Goal: Task Accomplishment & Management: Use online tool/utility

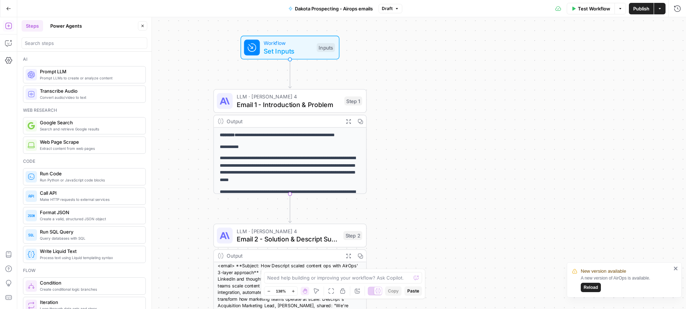
scroll to position [866, 0]
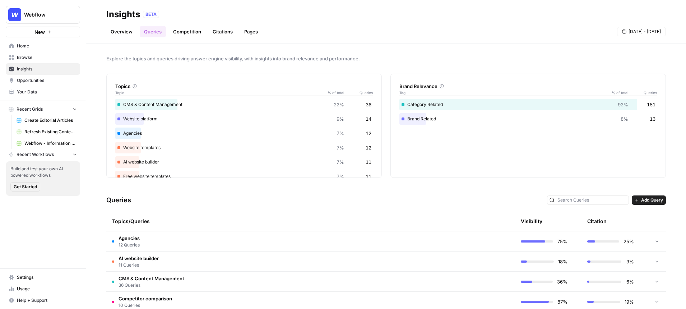
click at [114, 29] on link "Overview" at bounding box center [121, 31] width 31 height 11
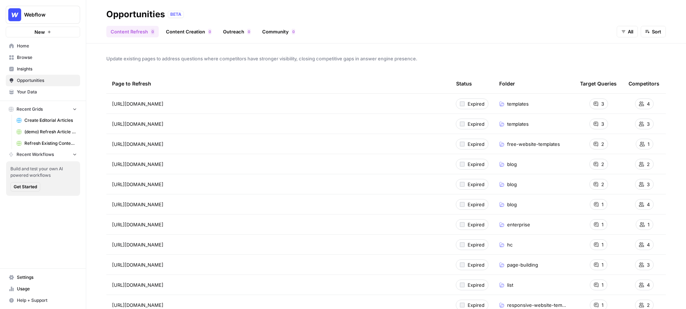
click at [188, 31] on link "Content Creation 0" at bounding box center [189, 31] width 54 height 11
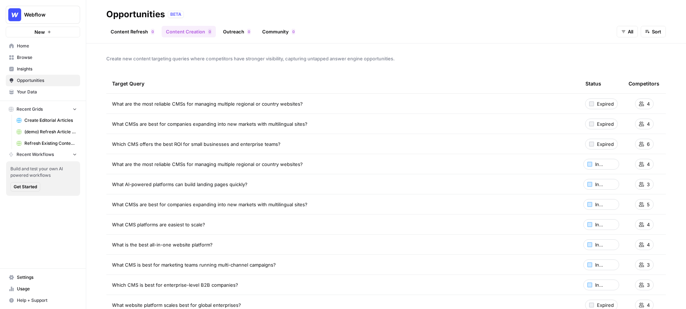
click at [144, 34] on link "Content Refresh 0" at bounding box center [132, 31] width 52 height 11
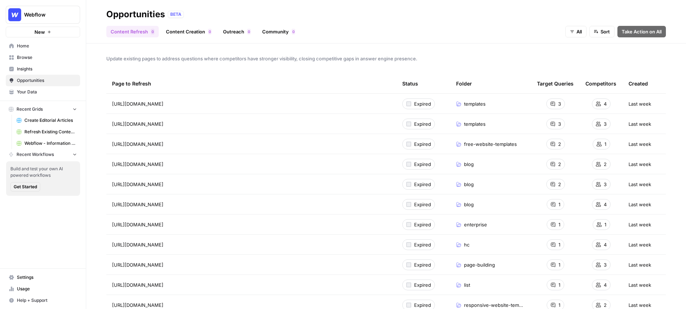
click at [192, 31] on link "Content Creation 0" at bounding box center [189, 31] width 54 height 11
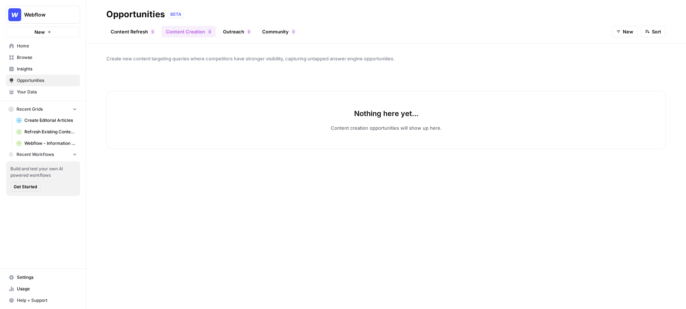
click at [134, 33] on link "Content Refresh 0" at bounding box center [132, 31] width 52 height 11
click at [380, 22] on div "Content Refresh 0 Content Creation 0 Outreach 0 Community 0 New Sort" at bounding box center [386, 28] width 560 height 17
click at [396, 127] on p "Pages with visibility gaps will show up here." at bounding box center [386, 127] width 98 height 7
drag, startPoint x: 434, startPoint y: 129, endPoint x: 330, endPoint y: 109, distance: 106.3
click at [330, 110] on div "Nothing here yet... Pages with visibility gaps will show up here." at bounding box center [386, 120] width 560 height 58
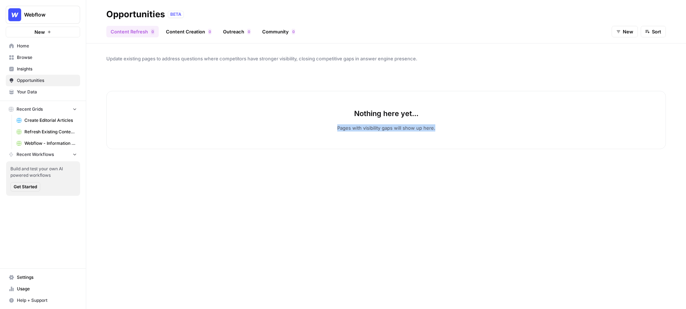
click at [330, 77] on div "Nothing here yet... Pages with visibility gaps will show up here." at bounding box center [386, 186] width 560 height 224
click at [501, 15] on div "Opportunities BETA" at bounding box center [386, 14] width 560 height 11
click at [36, 69] on span "Insights" at bounding box center [47, 69] width 60 height 6
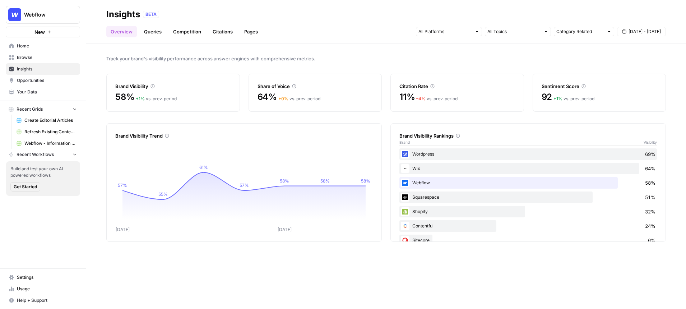
click at [41, 79] on span "Opportunities" at bounding box center [47, 80] width 60 height 6
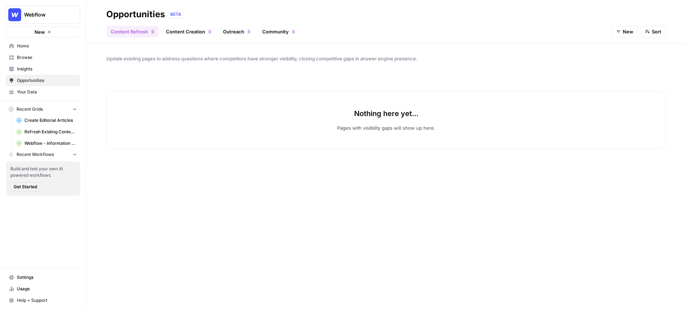
click at [394, 125] on p "Pages with visibility gaps will show up here." at bounding box center [386, 127] width 98 height 7
click at [624, 31] on span "New" at bounding box center [628, 31] width 10 height 7
click at [630, 70] on span "In Progress" at bounding box center [631, 68] width 26 height 7
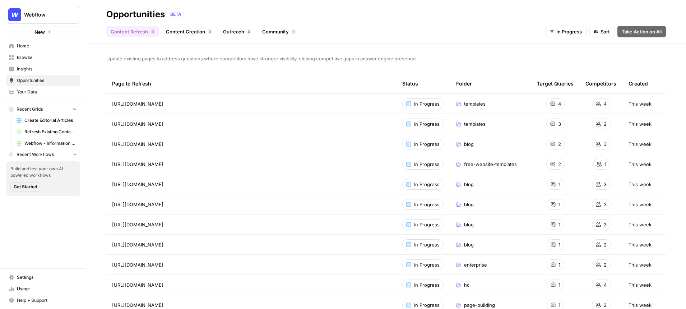
click at [273, 33] on link "Community 0" at bounding box center [279, 31] width 42 height 11
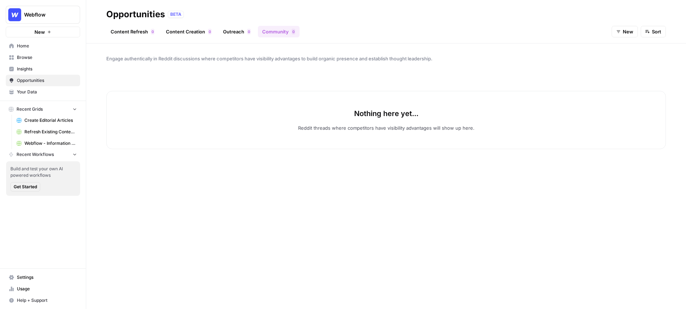
click at [618, 33] on icon "button" at bounding box center [618, 31] width 4 height 4
click at [628, 50] on span "All" at bounding box center [631, 48] width 26 height 7
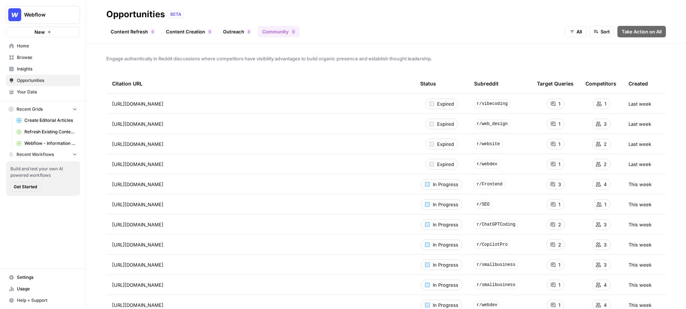
click at [234, 35] on link "Outreach 0" at bounding box center [237, 31] width 36 height 11
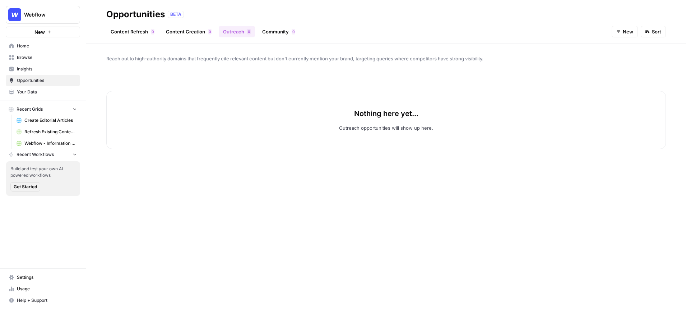
click at [619, 34] on button "New" at bounding box center [625, 31] width 26 height 11
click at [617, 48] on button "All" at bounding box center [632, 48] width 34 height 10
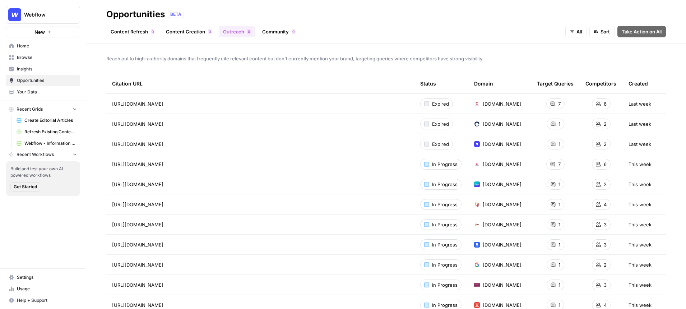
click at [196, 34] on link "Content Creation 0" at bounding box center [189, 31] width 54 height 11
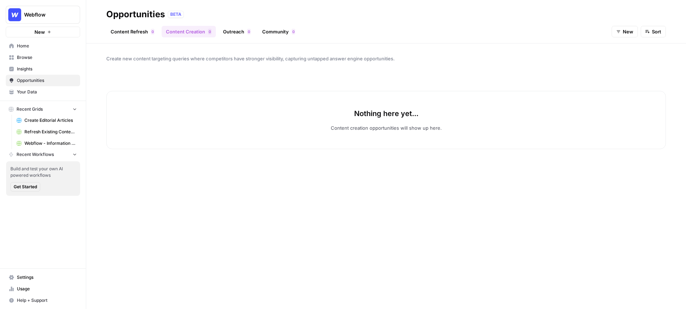
click at [625, 29] on span "New" at bounding box center [628, 31] width 10 height 7
click at [617, 46] on button "All" at bounding box center [632, 48] width 34 height 10
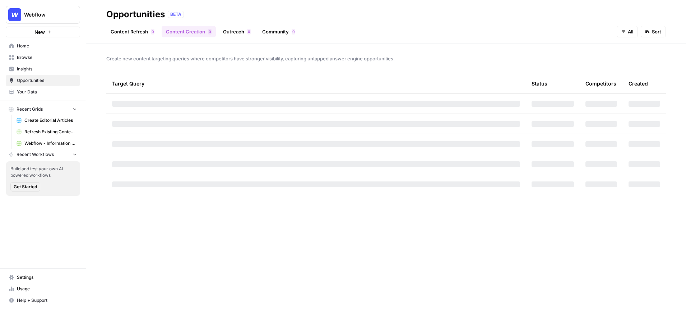
click at [133, 28] on link "Content Refresh 0" at bounding box center [132, 31] width 52 height 11
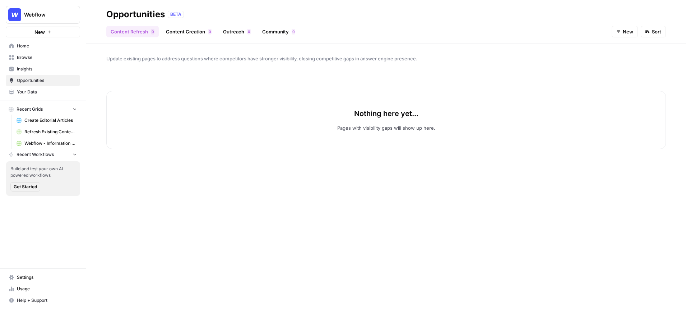
click at [626, 34] on span "New" at bounding box center [628, 31] width 10 height 7
click at [622, 47] on span "All" at bounding box center [631, 48] width 26 height 7
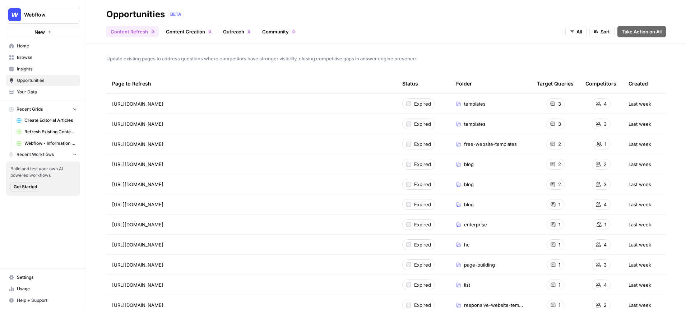
click at [273, 31] on link "Community 0" at bounding box center [279, 31] width 42 height 11
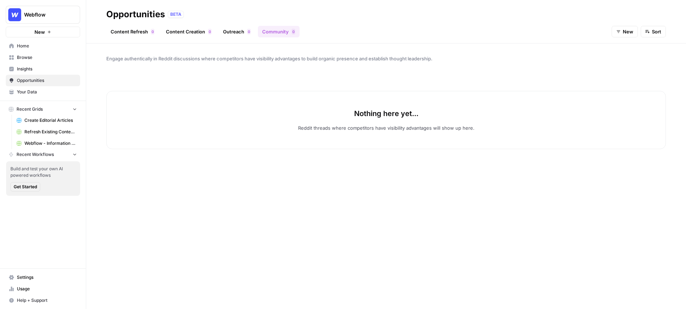
click at [621, 34] on button "New" at bounding box center [625, 31] width 26 height 11
click at [625, 48] on span "All" at bounding box center [631, 48] width 26 height 7
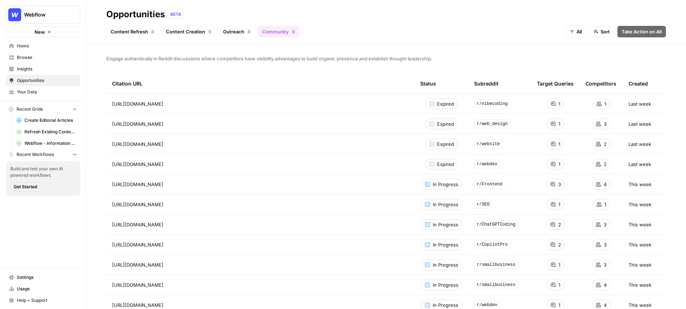
click at [232, 34] on link "Outreach 0" at bounding box center [237, 31] width 36 height 11
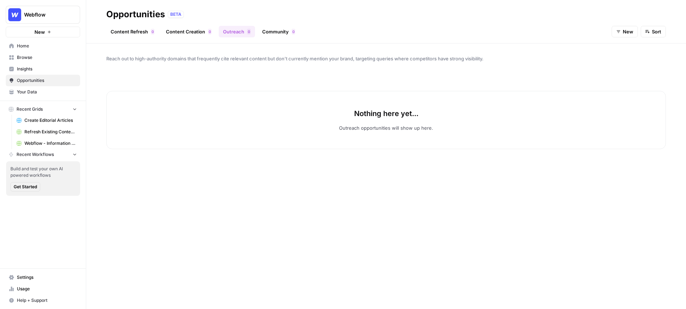
click at [177, 35] on link "Content Creation 0" at bounding box center [189, 31] width 54 height 11
click at [140, 34] on link "Content Refresh 0" at bounding box center [132, 31] width 52 height 11
click at [621, 31] on button "New" at bounding box center [625, 31] width 26 height 11
click at [627, 46] on span "All" at bounding box center [631, 48] width 26 height 7
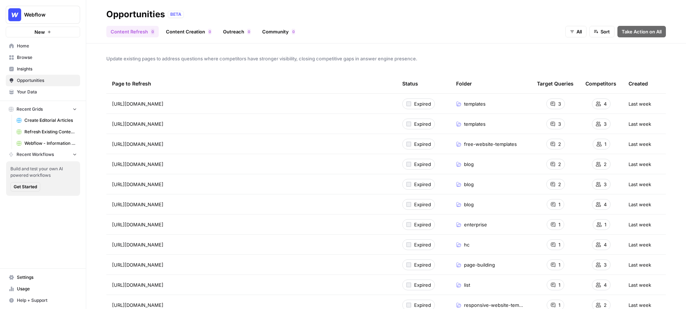
click at [578, 45] on div "Update existing pages to address questions where competitors have stronger visi…" at bounding box center [386, 175] width 600 height 265
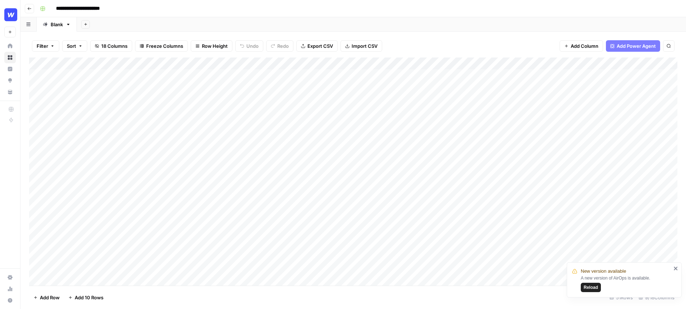
click at [463, 32] on div "Filter Sort 18 Columns Freeze Columns Row Height Undo Redo Export CSV Import CS…" at bounding box center [353, 170] width 666 height 277
click at [592, 287] on span "Reload" at bounding box center [591, 287] width 14 height 6
type input "**********"
